Goal: Task Accomplishment & Management: Use online tool/utility

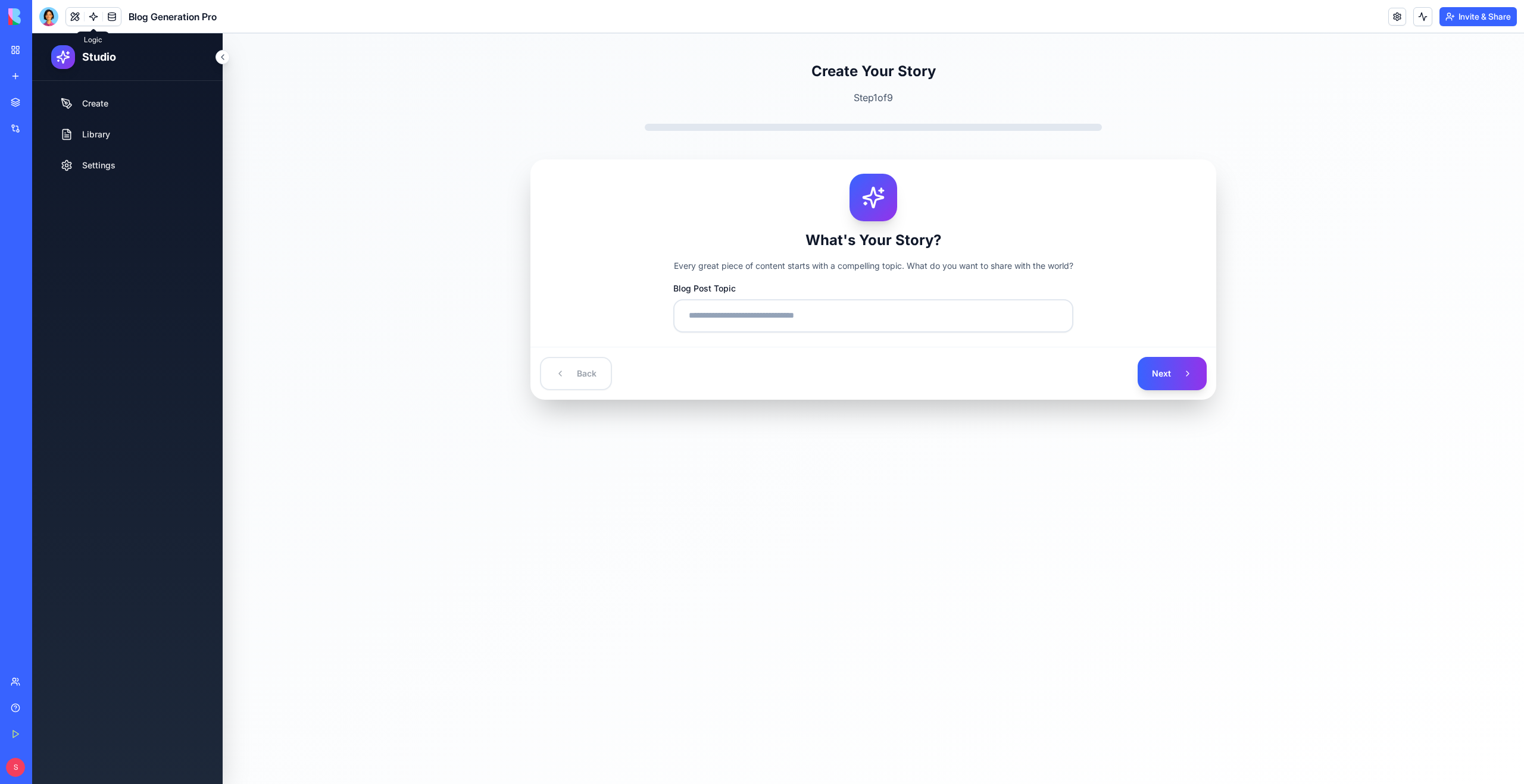
click at [95, 17] on link at bounding box center [93, 17] width 18 height 18
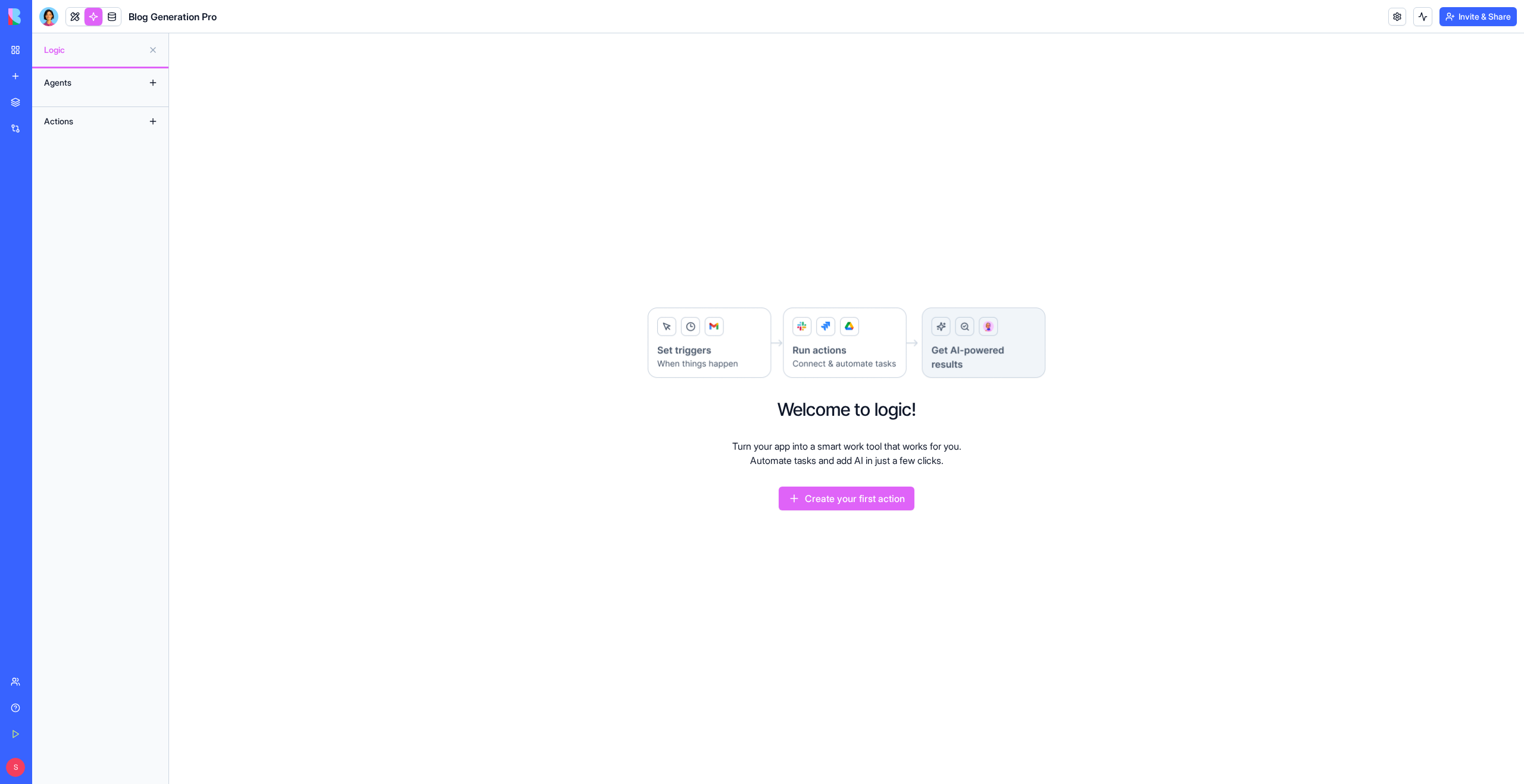
click at [19, 48] on link "My Workspace" at bounding box center [27, 50] width 48 height 24
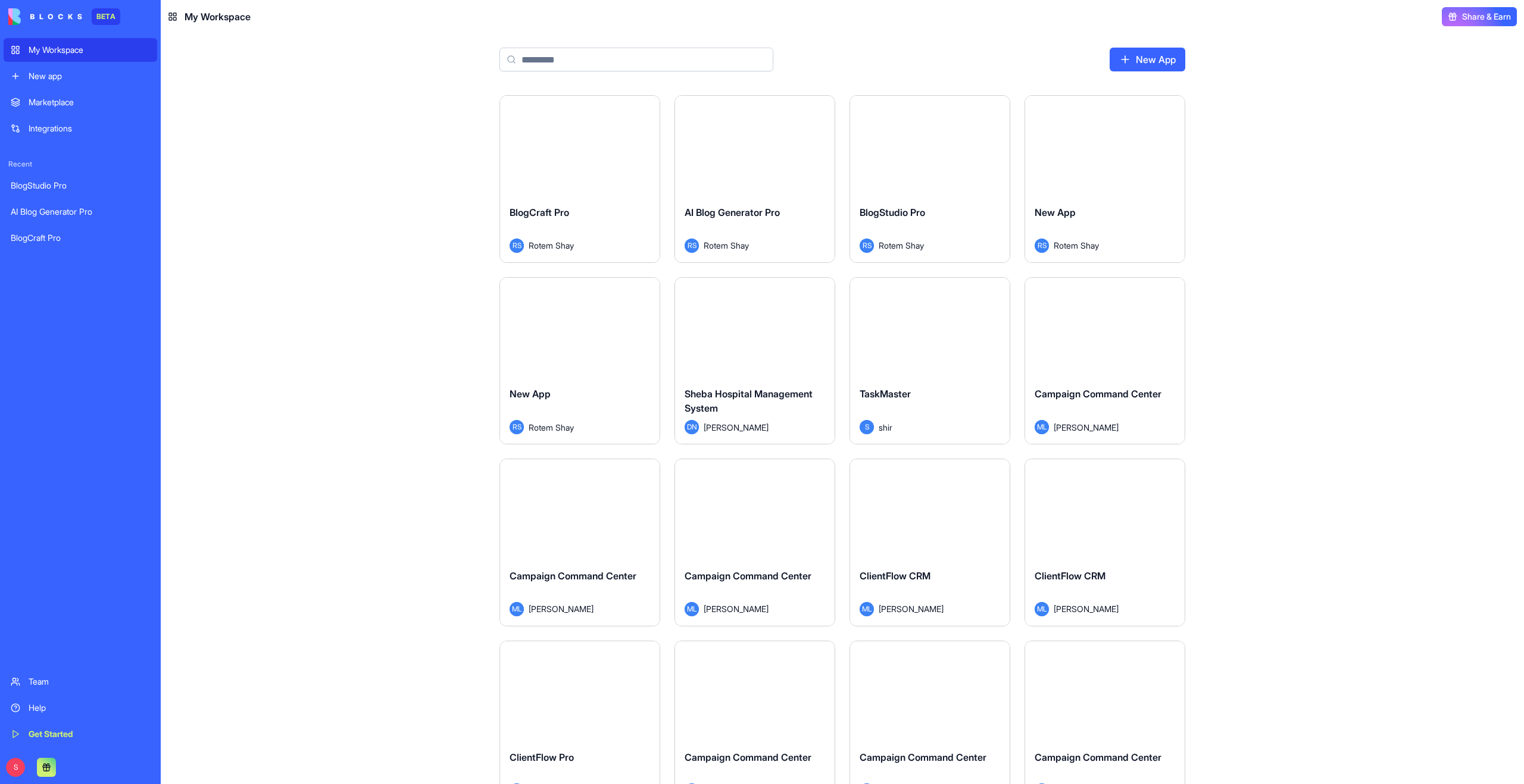
click at [575, 57] on input at bounding box center [636, 60] width 274 height 24
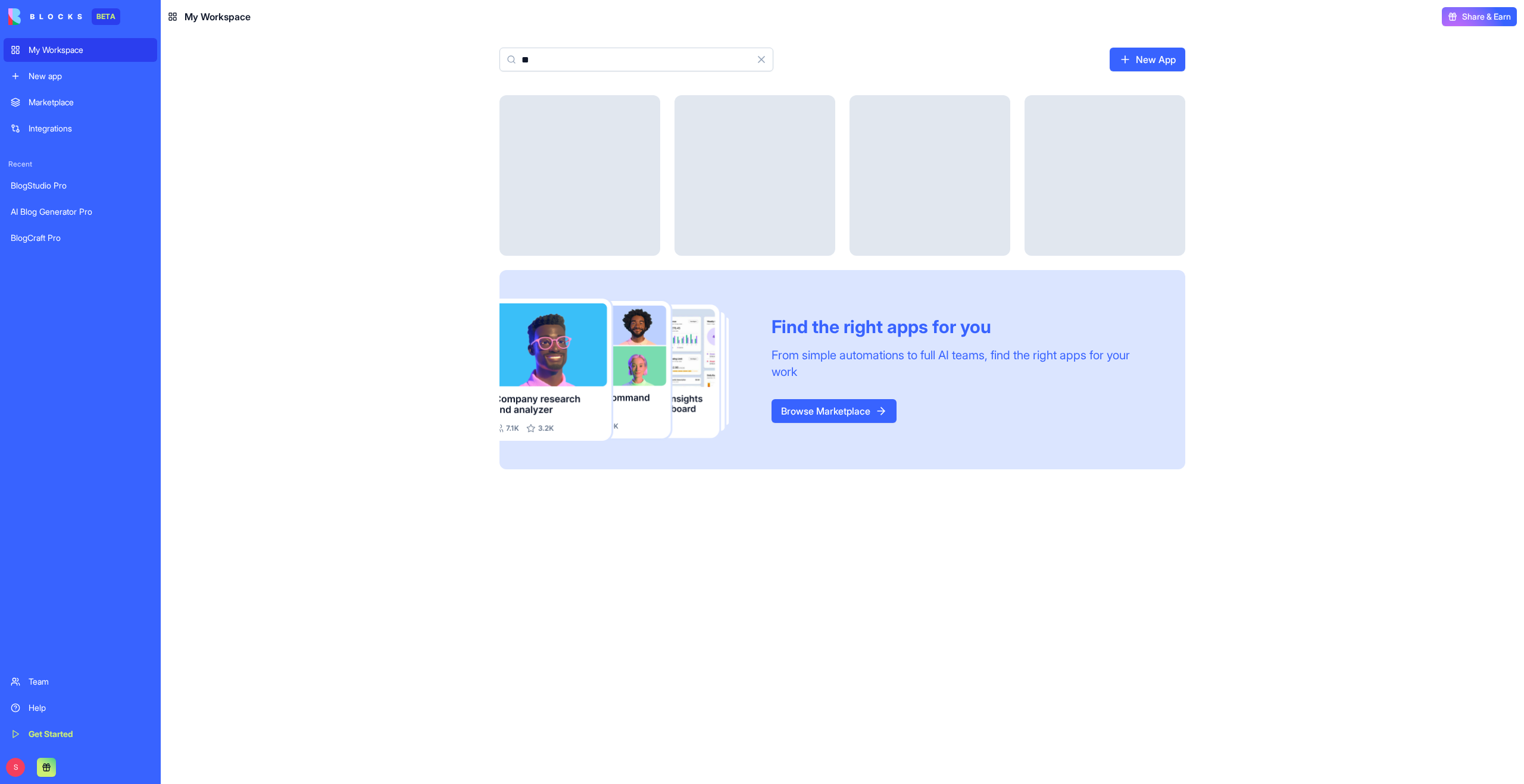
type input "*"
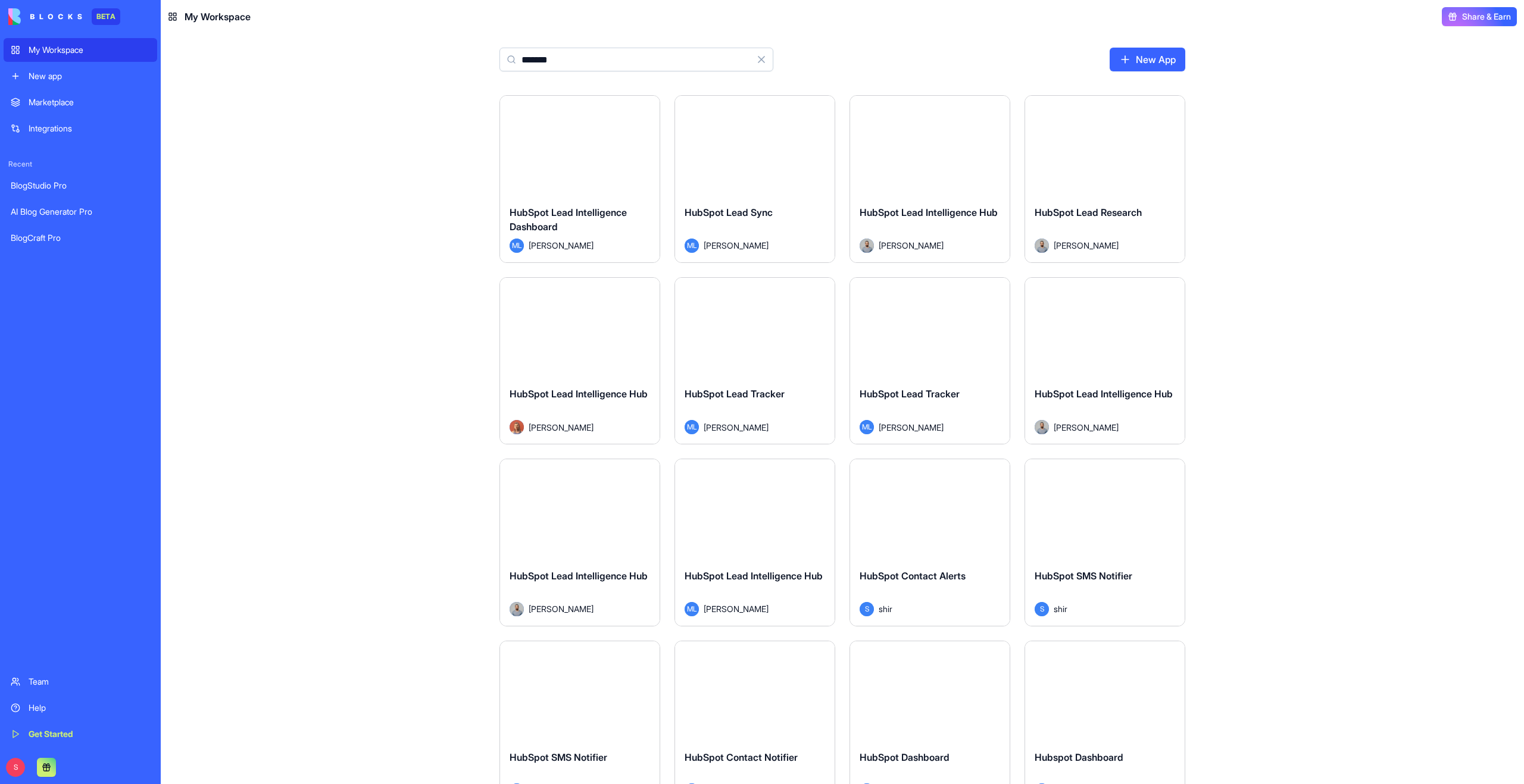
type input "*******"
click at [934, 152] on button "Launch" at bounding box center [929, 146] width 89 height 24
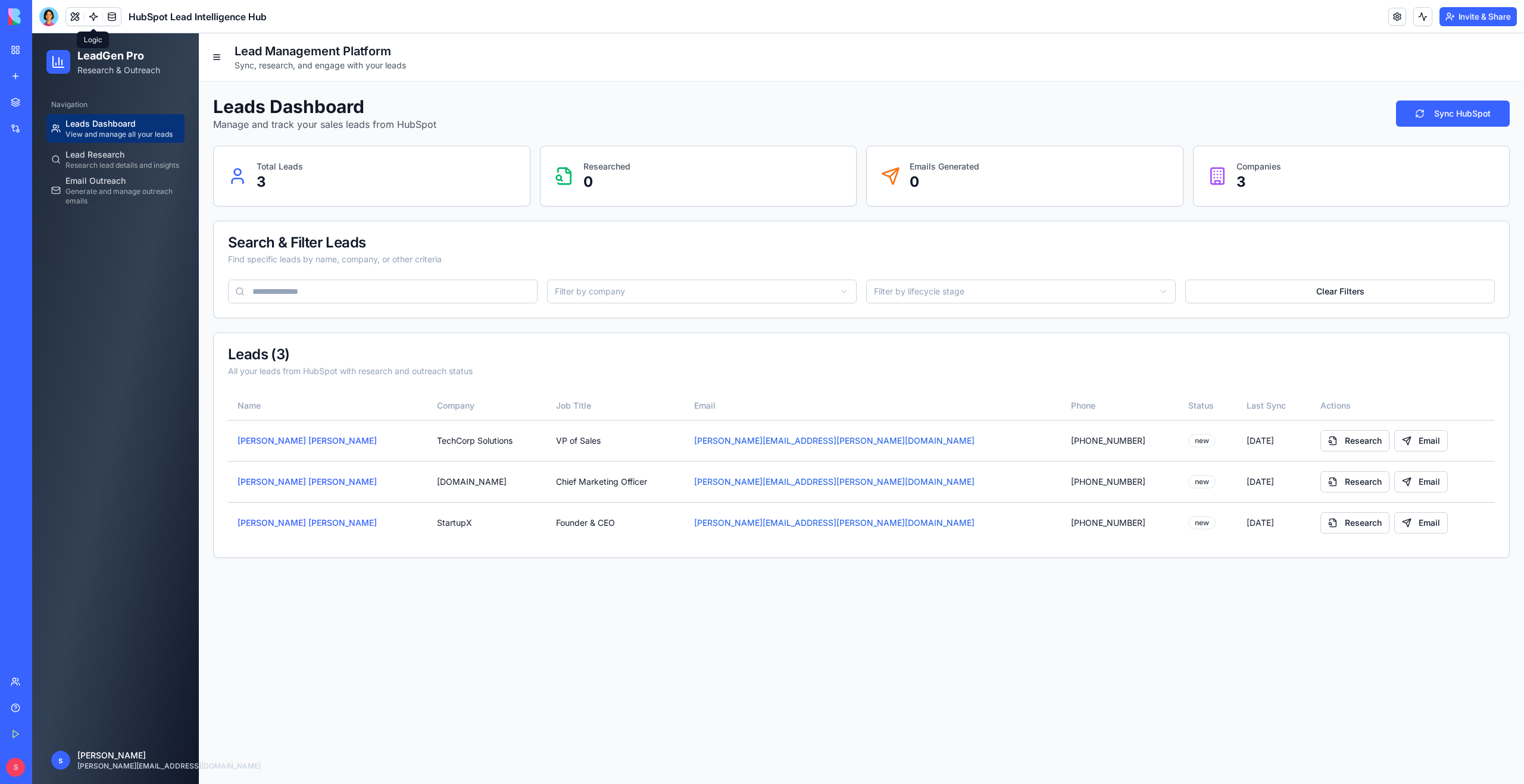
click at [88, 17] on link at bounding box center [93, 17] width 18 height 18
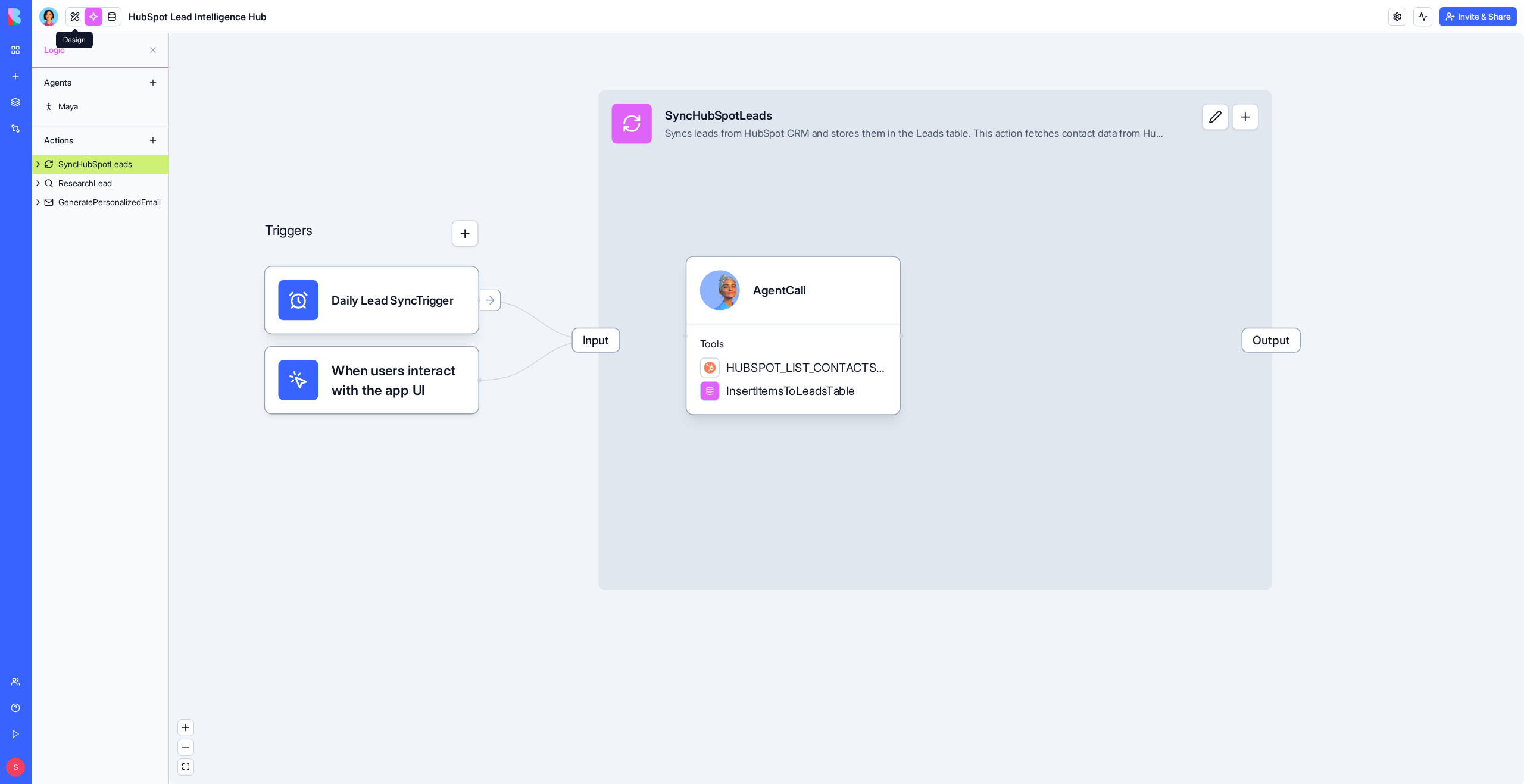
click at [69, 19] on link at bounding box center [75, 17] width 18 height 18
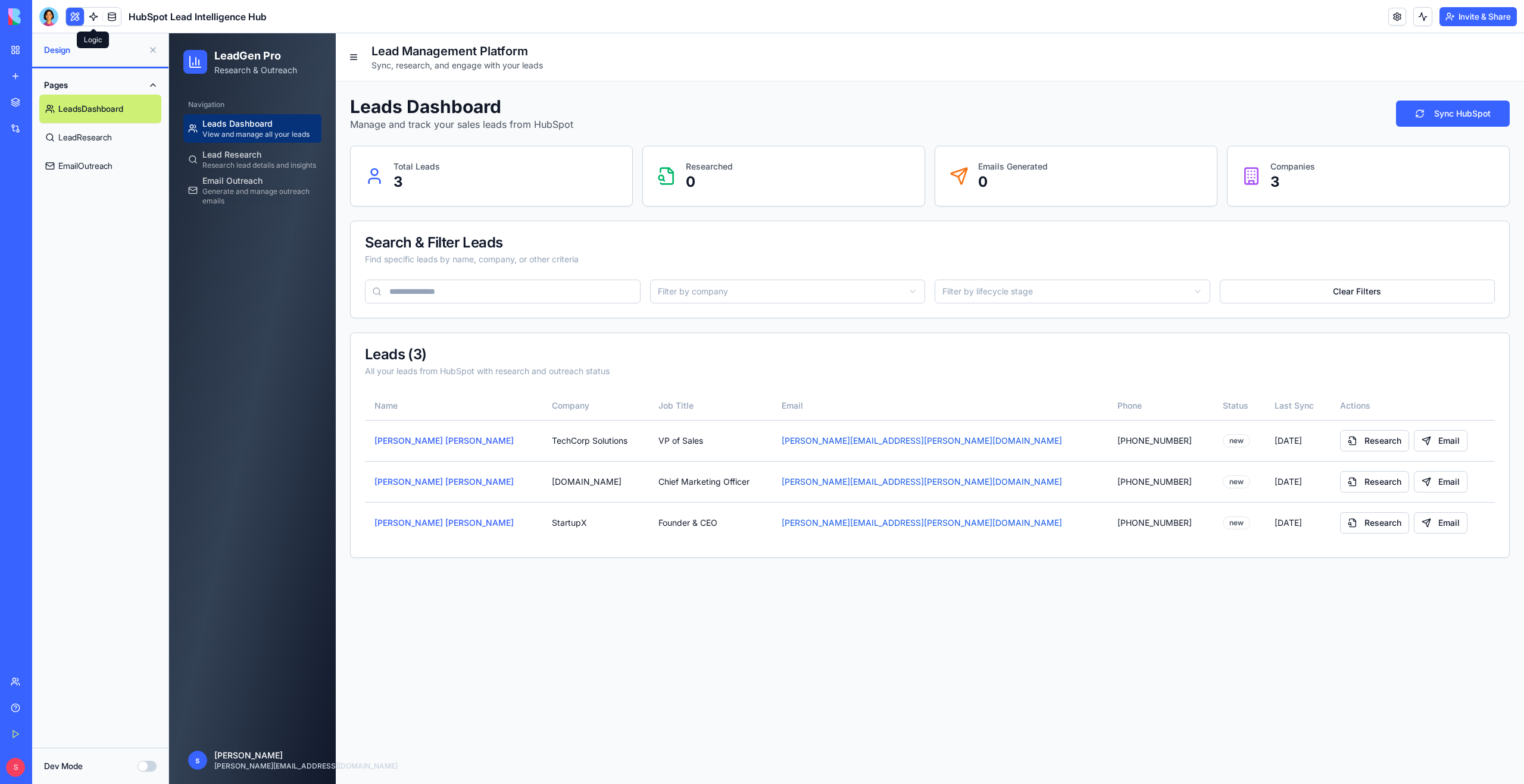
click at [90, 15] on link at bounding box center [93, 17] width 18 height 18
